Goal: Navigation & Orientation: Find specific page/section

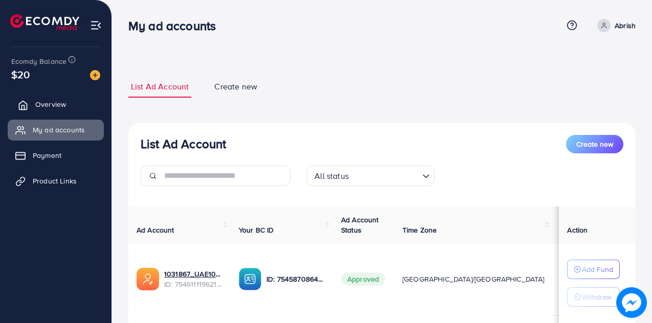
scroll to position [136, 0]
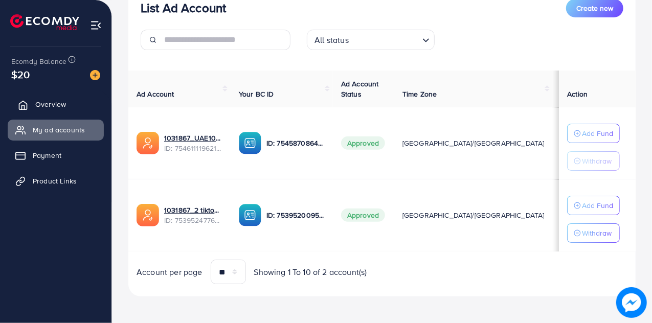
click at [57, 98] on link "Overview" at bounding box center [56, 104] width 96 height 20
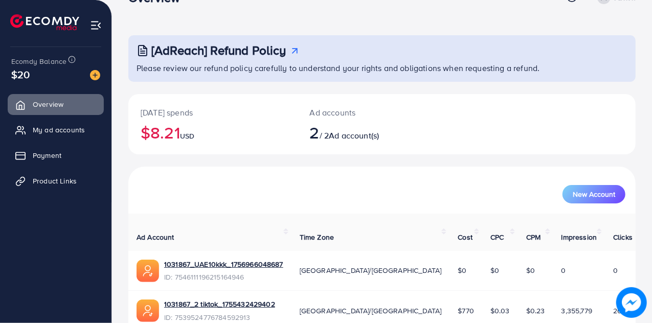
scroll to position [69, 0]
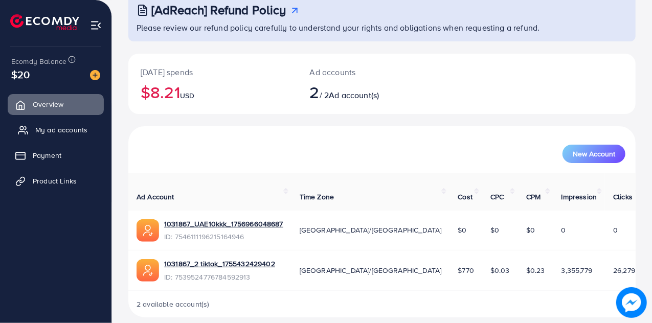
click at [47, 129] on span "My ad accounts" at bounding box center [61, 130] width 52 height 10
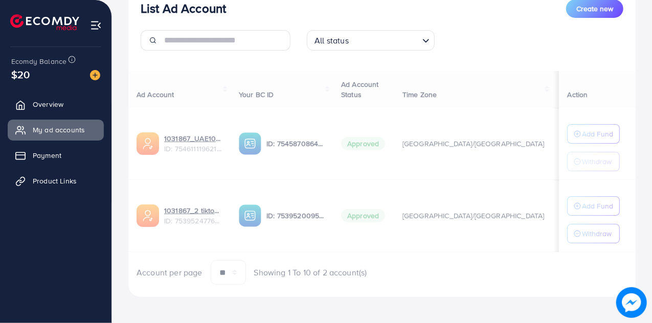
scroll to position [136, 0]
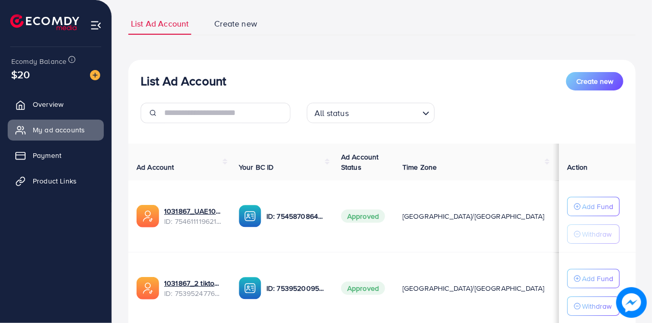
scroll to position [136, 0]
